Goal: Task Accomplishment & Management: Manage account settings

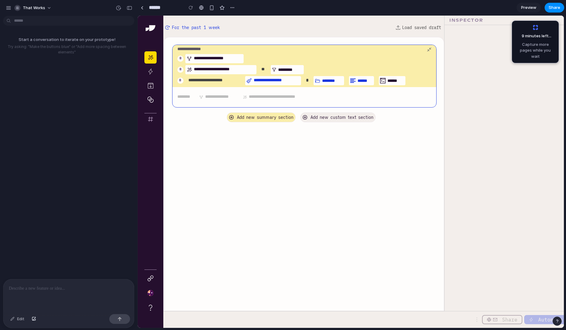
click at [146, 74] on div "button" at bounding box center [151, 71] width 12 height 12
click at [152, 87] on icon "button" at bounding box center [151, 85] width 6 height 6
click at [224, 57] on span "**********" at bounding box center [218, 58] width 49 height 5
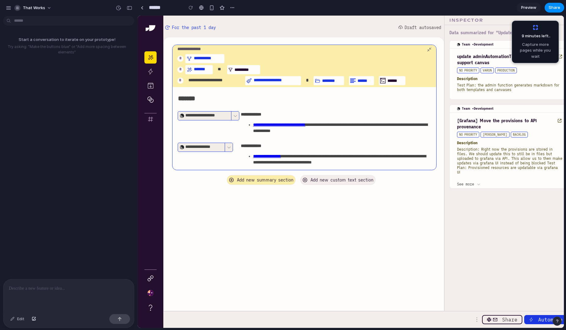
click at [526, 46] on span "Capture more pages while you wait" at bounding box center [535, 51] width 39 height 18
click at [34, 10] on span "That Works" at bounding box center [34, 8] width 22 height 6
click at [49, 143] on div "Settings Invite members Change theme Sign out" at bounding box center [283, 165] width 566 height 330
click at [140, 8] on link at bounding box center [141, 7] width 9 height 9
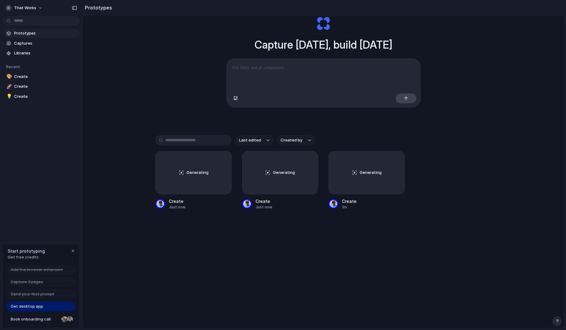
scroll to position [31, 0]
click at [192, 164] on div "Generating" at bounding box center [194, 171] width 76 height 43
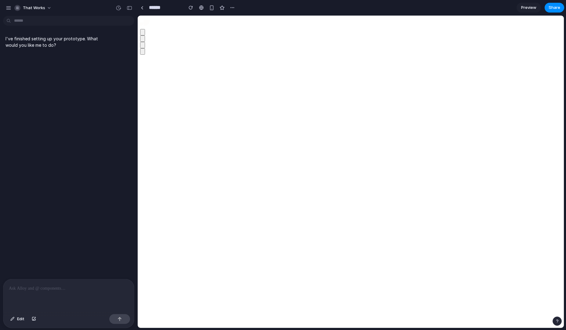
drag, startPoint x: 517, startPoint y: 162, endPoint x: 500, endPoint y: 148, distance: 21.9
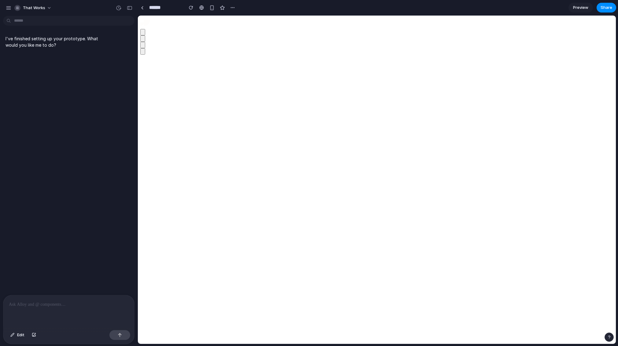
click at [88, 305] on p at bounding box center [69, 304] width 120 height 7
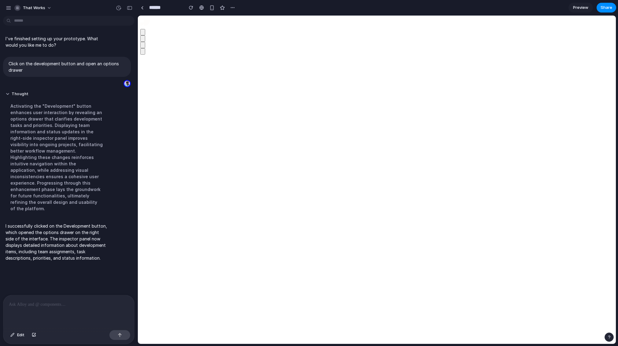
click at [143, 35] on div "button" at bounding box center [143, 32] width 0 height 5
click at [150, 26] on icon at bounding box center [147, 23] width 6 height 6
click at [141, 7] on div at bounding box center [142, 7] width 3 height 3
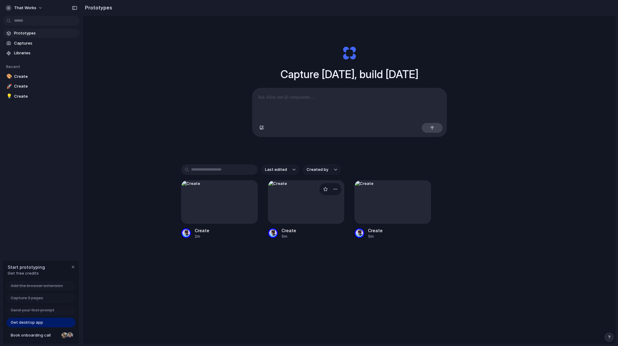
click at [288, 206] on div at bounding box center [306, 202] width 76 height 43
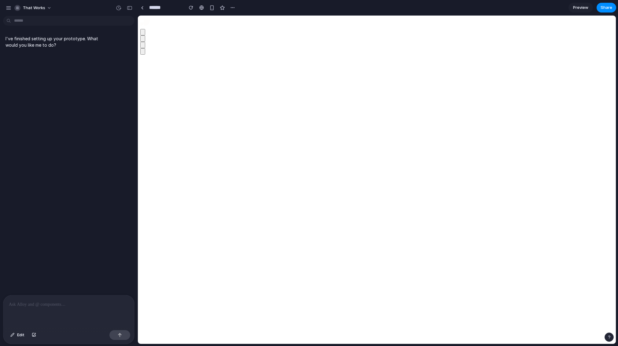
click at [566, 7] on span "Preview" at bounding box center [580, 8] width 15 height 6
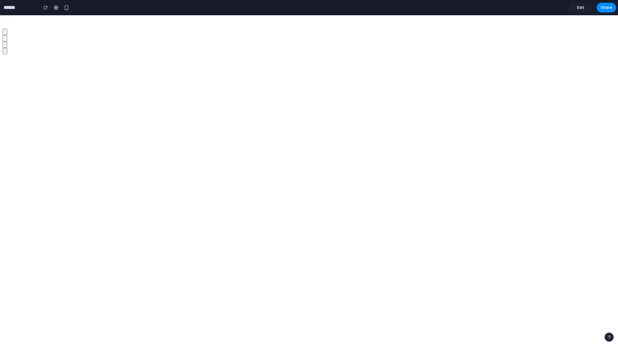
click at [12, 9] on input "******" at bounding box center [19, 7] width 34 height 11
click at [10, 8] on input "******" at bounding box center [19, 7] width 34 height 11
click at [5, 34] on div "button" at bounding box center [5, 32] width 0 height 5
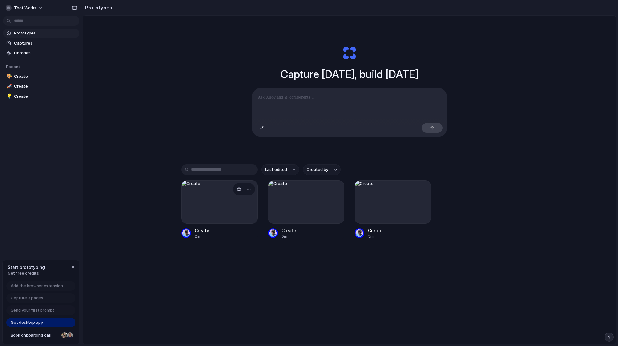
click at [215, 214] on div at bounding box center [219, 202] width 76 height 43
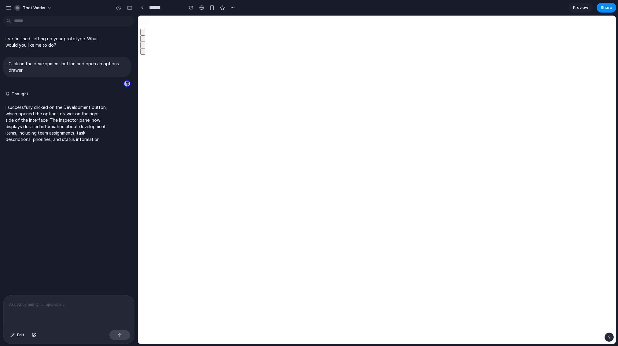
click at [566, 8] on span "Preview" at bounding box center [580, 8] width 15 height 6
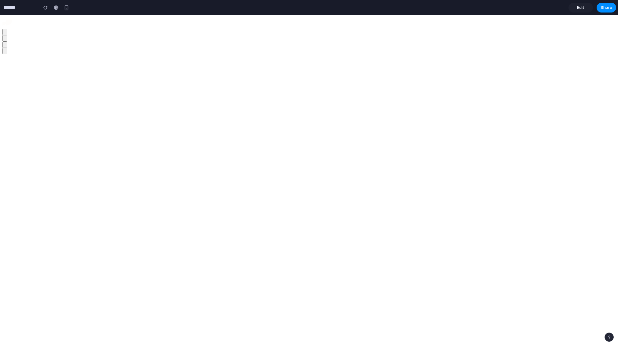
drag, startPoint x: 549, startPoint y: 335, endPoint x: 574, endPoint y: 335, distance: 24.4
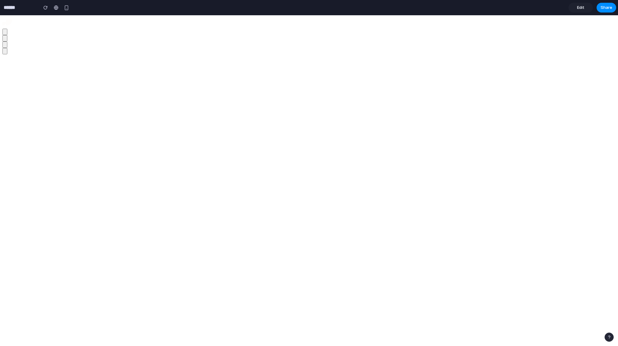
click at [45, 7] on div "button" at bounding box center [45, 7] width 4 height 4
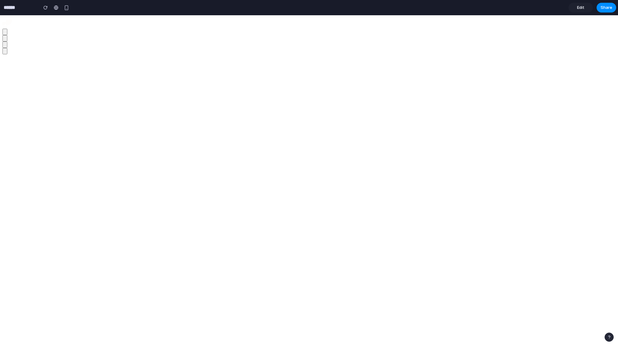
click at [566, 6] on span "Edit" at bounding box center [580, 8] width 7 height 6
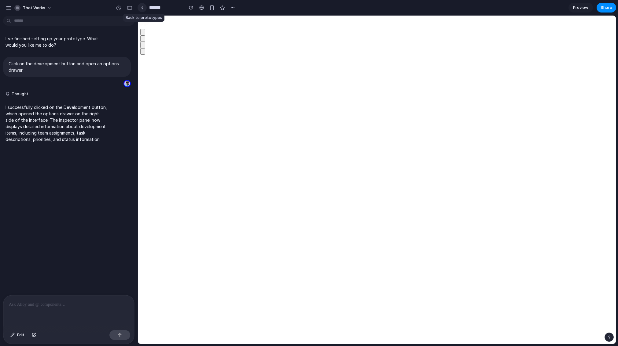
click at [142, 6] on div at bounding box center [142, 7] width 3 height 3
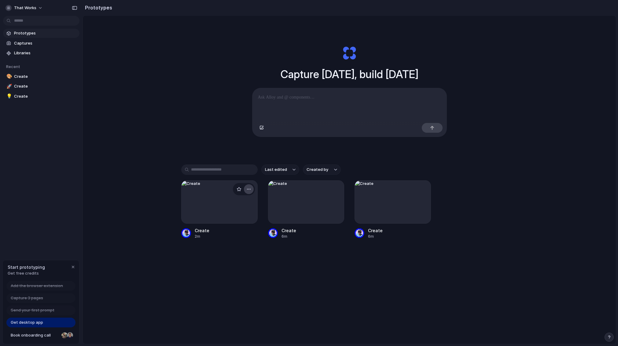
click at [246, 191] on div "button" at bounding box center [248, 189] width 5 height 5
click at [239, 222] on li "Delete" at bounding box center [229, 225] width 43 height 10
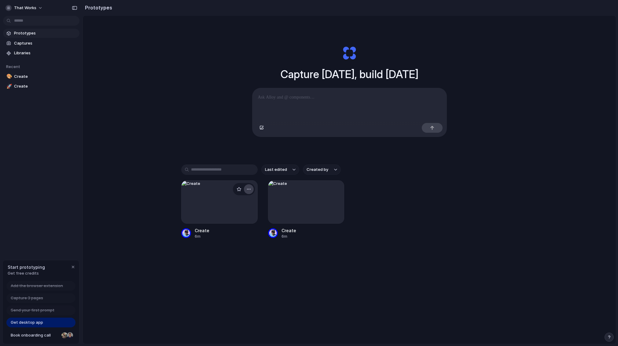
click at [251, 191] on button "button" at bounding box center [249, 190] width 10 height 10
click at [243, 226] on li "Delete" at bounding box center [229, 225] width 43 height 10
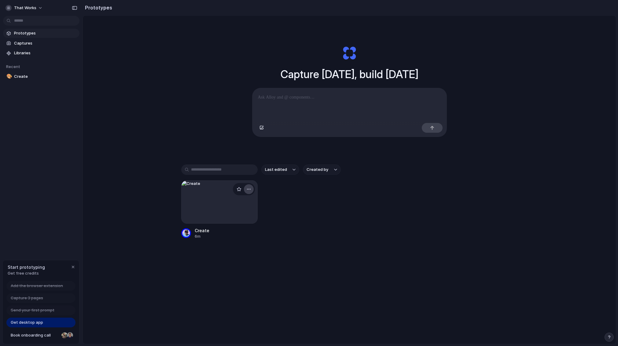
click at [248, 190] on div "button" at bounding box center [248, 189] width 5 height 5
click at [231, 225] on li "Delete" at bounding box center [229, 225] width 43 height 10
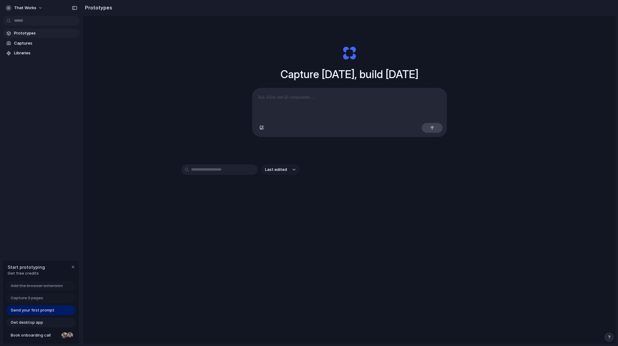
drag, startPoint x: 133, startPoint y: 78, endPoint x: 127, endPoint y: 78, distance: 6.4
click at [134, 78] on div "Capture today, build tomorrow Clone web app Clone screenshot Start from existin…" at bounding box center [349, 196] width 533 height 361
click at [28, 39] on link "Captures" at bounding box center [41, 43] width 76 height 9
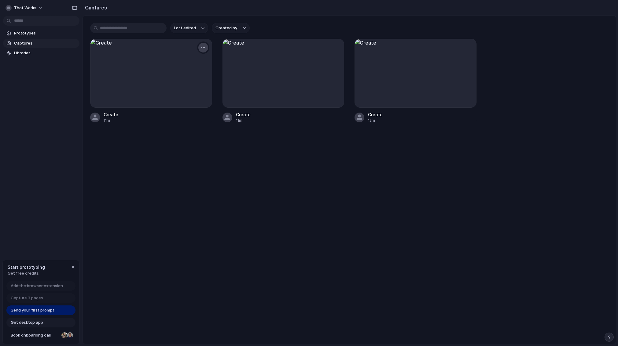
click at [202, 47] on div "button" at bounding box center [203, 47] width 5 height 5
click at [190, 88] on li "Delete" at bounding box center [183, 91] width 48 height 10
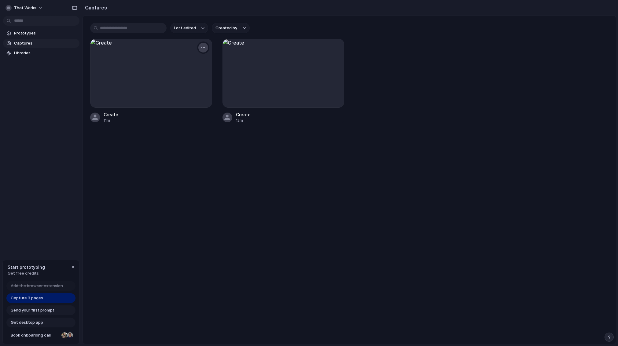
click at [200, 46] on button "button" at bounding box center [203, 48] width 10 height 10
click at [181, 94] on li "Delete" at bounding box center [183, 91] width 48 height 10
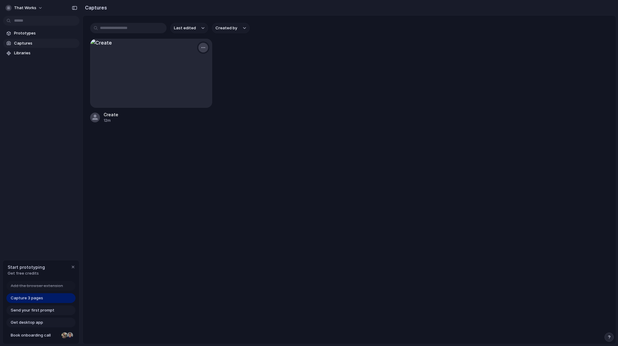
click at [203, 46] on div "button" at bounding box center [203, 47] width 5 height 5
click at [183, 92] on li "Delete" at bounding box center [183, 91] width 48 height 10
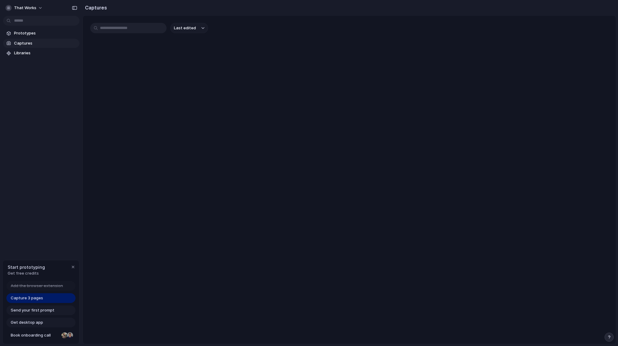
click at [55, 178] on div "That Works Prototypes Captures Libraries Start prototyping Get free credits Add…" at bounding box center [41, 173] width 82 height 346
click at [40, 270] on span "Start prototyping" at bounding box center [26, 267] width 37 height 6
click at [25, 273] on span "Get free credits" at bounding box center [26, 274] width 37 height 6
click at [40, 302] on div "Capture 3 pages" at bounding box center [40, 299] width 69 height 10
click at [27, 51] on span "Libraries" at bounding box center [45, 53] width 63 height 6
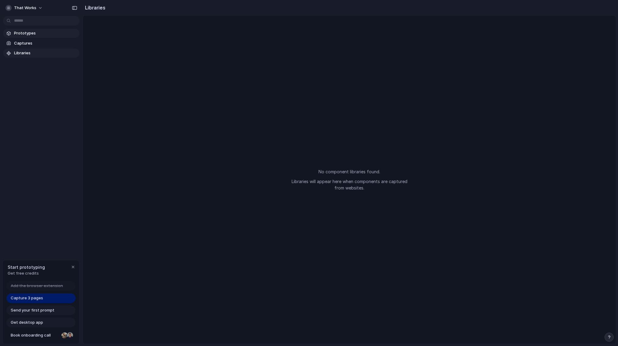
click at [25, 31] on span "Prototypes" at bounding box center [45, 33] width 63 height 6
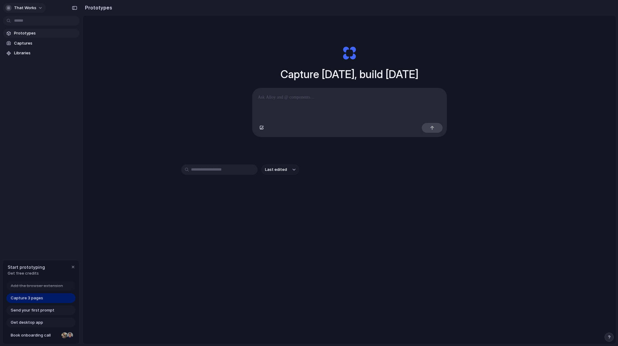
click at [23, 9] on span "That Works" at bounding box center [25, 8] width 22 height 6
click at [23, 23] on span "Settings" at bounding box center [22, 22] width 17 height 6
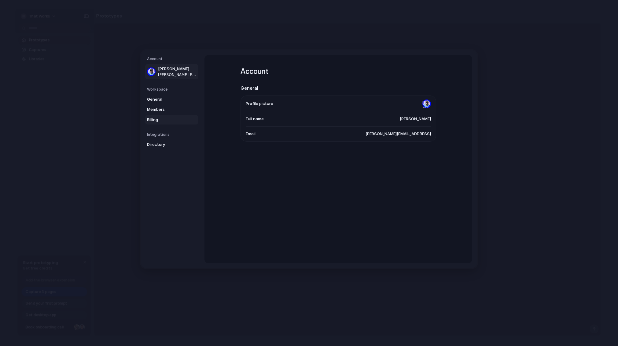
click at [162, 116] on link "Billing" at bounding box center [171, 120] width 53 height 10
click at [149, 118] on span "Billing" at bounding box center [166, 120] width 39 height 6
click at [166, 99] on span "General" at bounding box center [166, 100] width 39 height 6
click at [169, 104] on div "General Members Billing" at bounding box center [172, 110] width 51 height 30
click at [166, 107] on span "Members" at bounding box center [166, 110] width 39 height 6
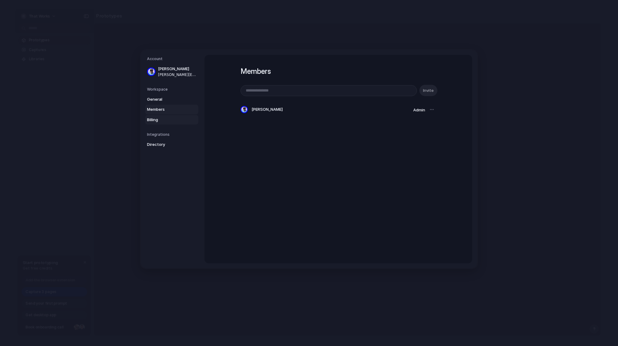
click at [156, 118] on span "Billing" at bounding box center [166, 120] width 39 height 6
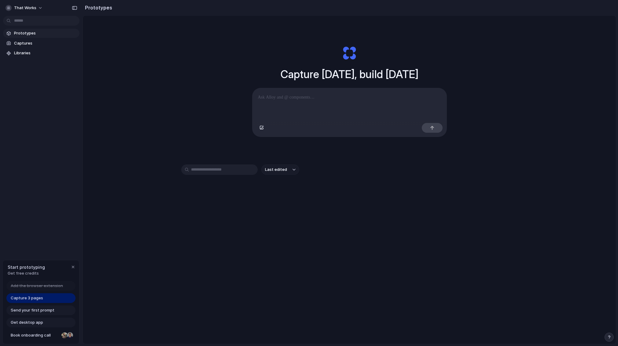
drag, startPoint x: 306, startPoint y: 97, endPoint x: 315, endPoint y: 95, distance: 9.2
click at [309, 96] on p at bounding box center [349, 97] width 183 height 7
click at [44, 322] on link "Get desktop app" at bounding box center [40, 323] width 69 height 10
